Goal: Task Accomplishment & Management: Manage account settings

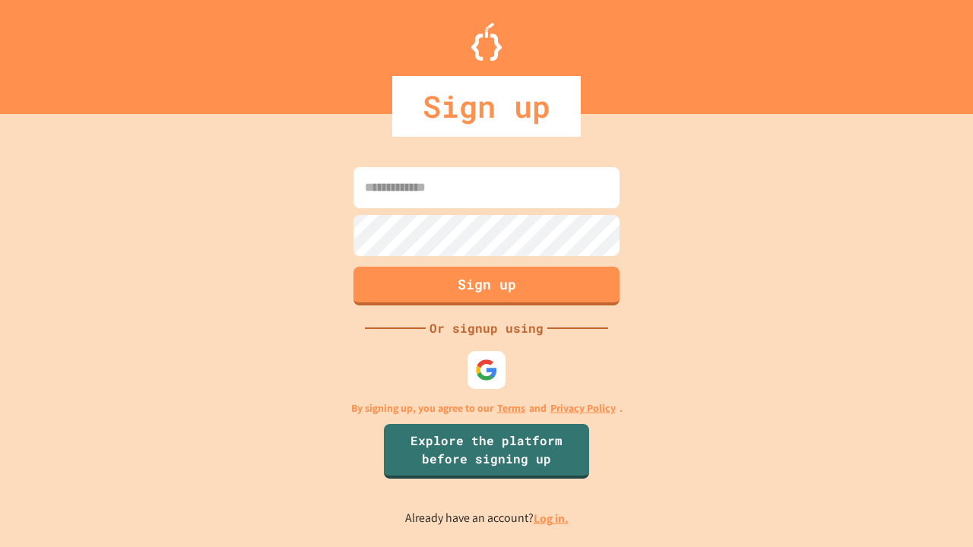
click at [552, 518] on link "Log in." at bounding box center [551, 519] width 35 height 16
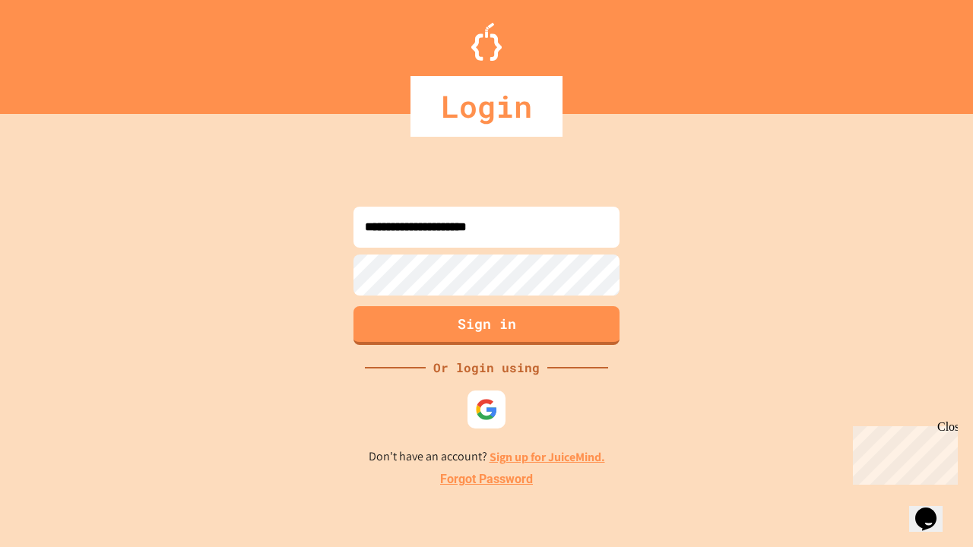
type input "**********"
